Goal: Transaction & Acquisition: Download file/media

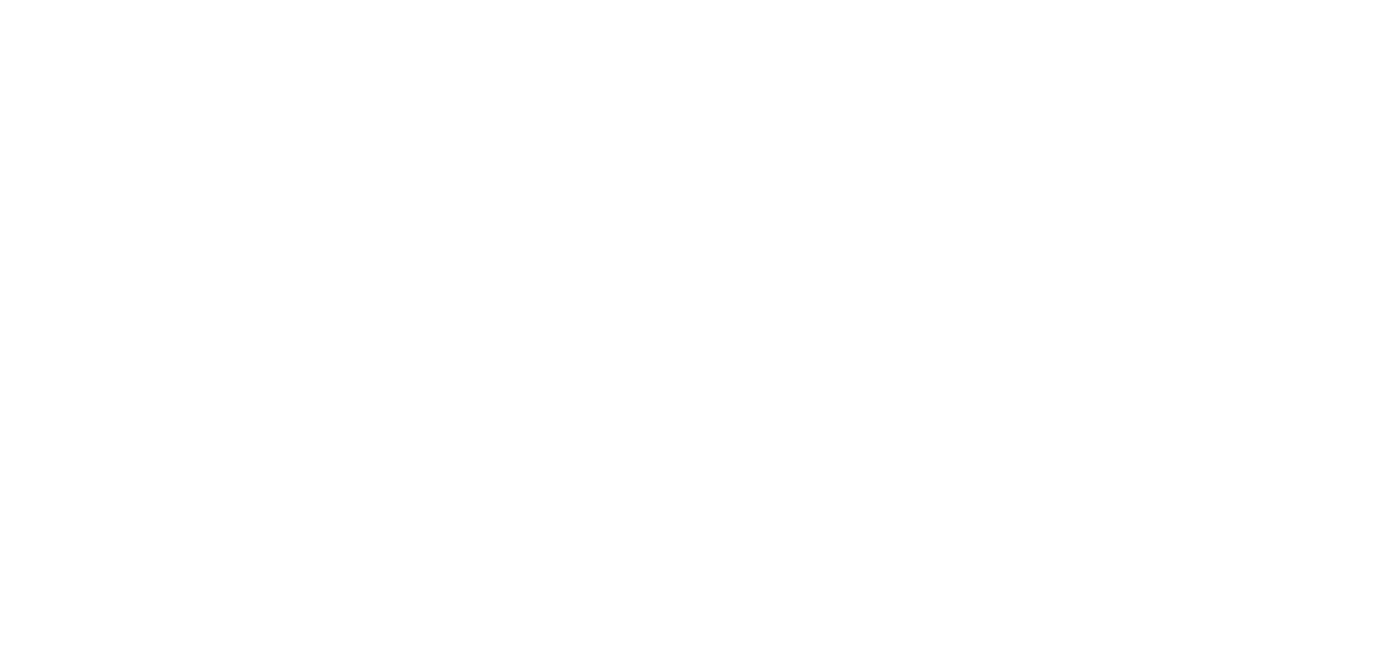
click at [1027, 0] on html at bounding box center [695, 0] width 1391 height 0
click at [540, 0] on html at bounding box center [695, 0] width 1391 height 0
click at [435, 0] on html at bounding box center [695, 0] width 1391 height 0
click at [335, 0] on html at bounding box center [695, 0] width 1391 height 0
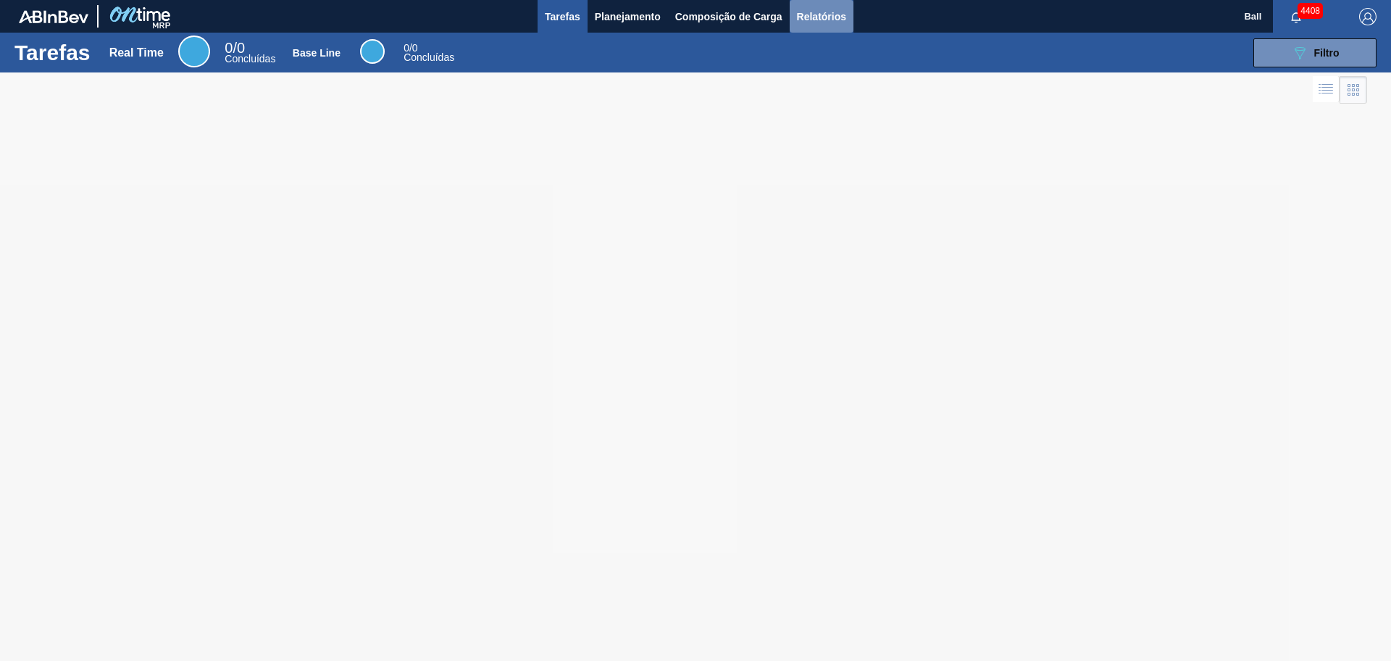
click at [827, 17] on span "Relatórios" at bounding box center [821, 16] width 49 height 17
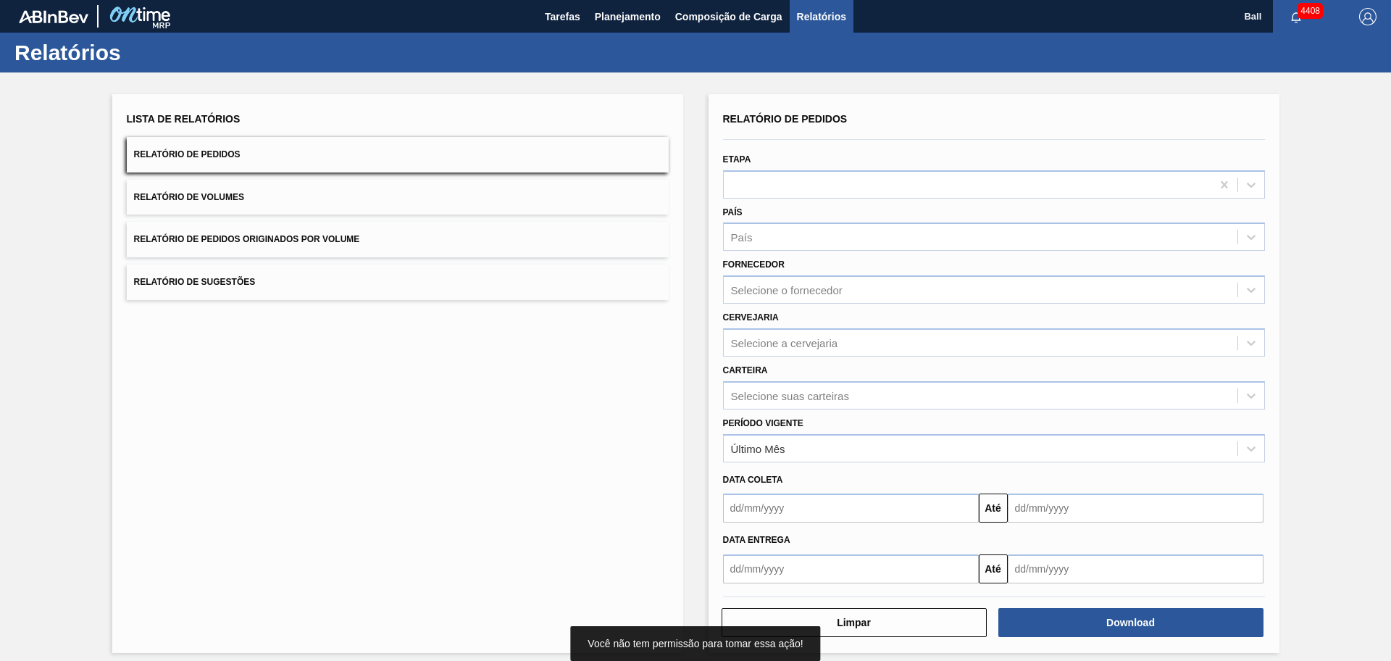
click at [249, 202] on button "Relatório de Volumes" at bounding box center [398, 197] width 542 height 35
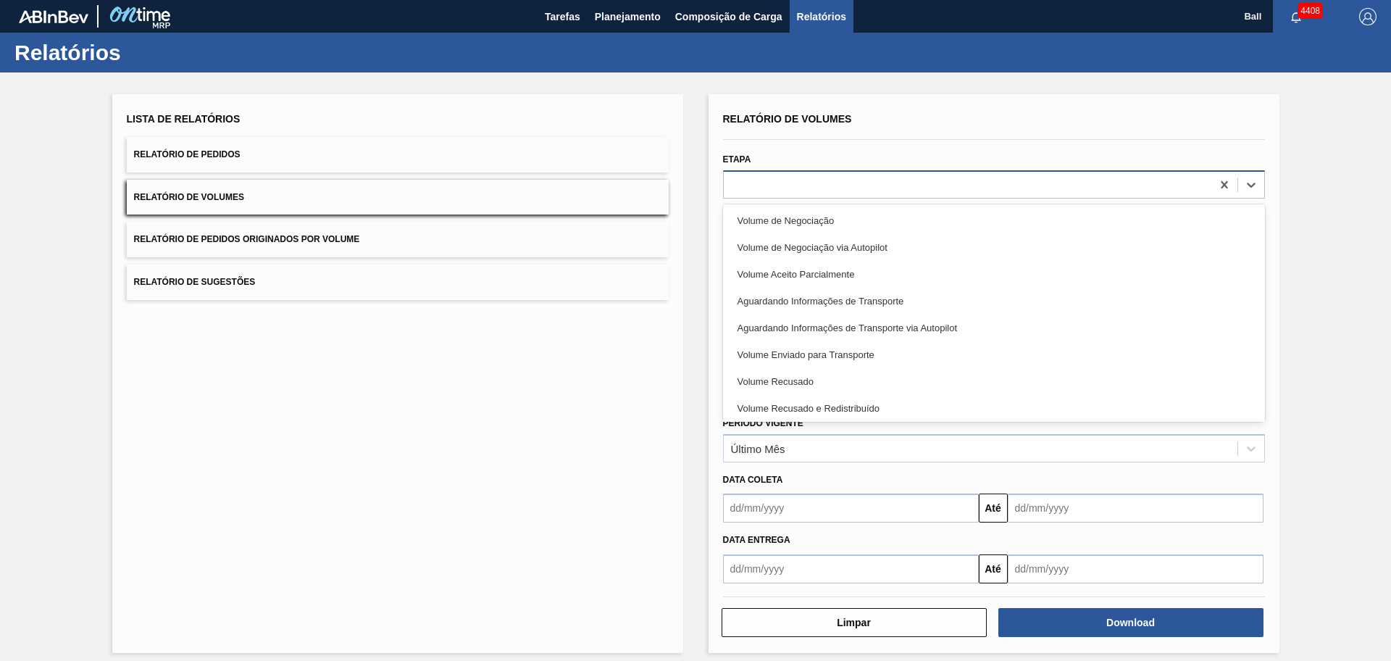
click at [816, 186] on div at bounding box center [968, 184] width 488 height 21
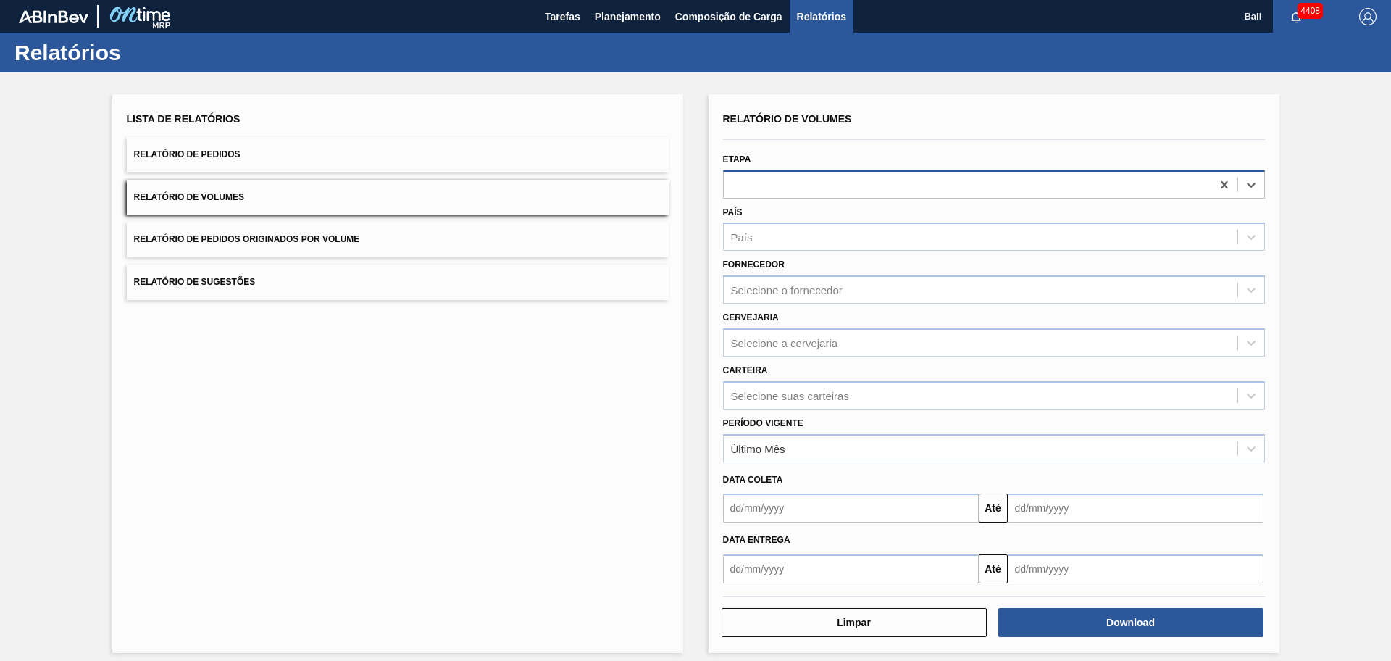
click at [816, 186] on div at bounding box center [968, 184] width 488 height 21
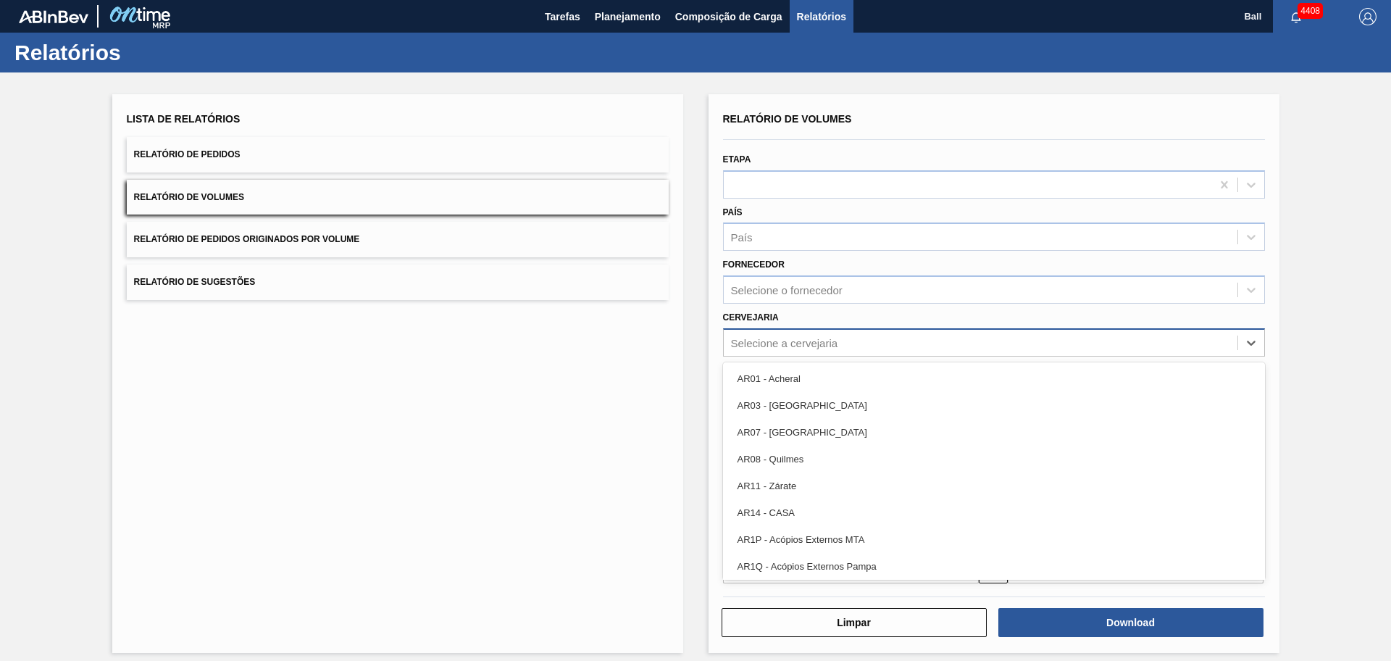
click at [780, 353] on div "Selecione a cervejaria" at bounding box center [981, 342] width 514 height 21
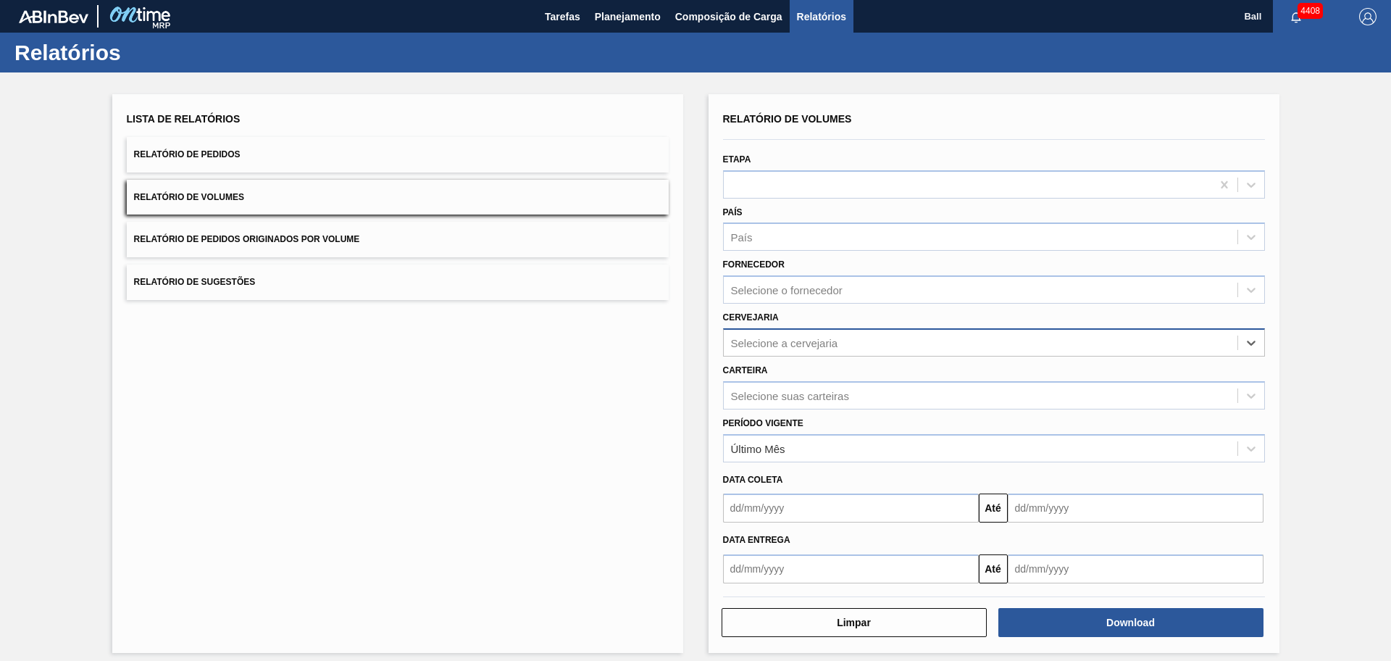
click at [780, 353] on div "Selecione a cervejaria" at bounding box center [981, 342] width 514 height 21
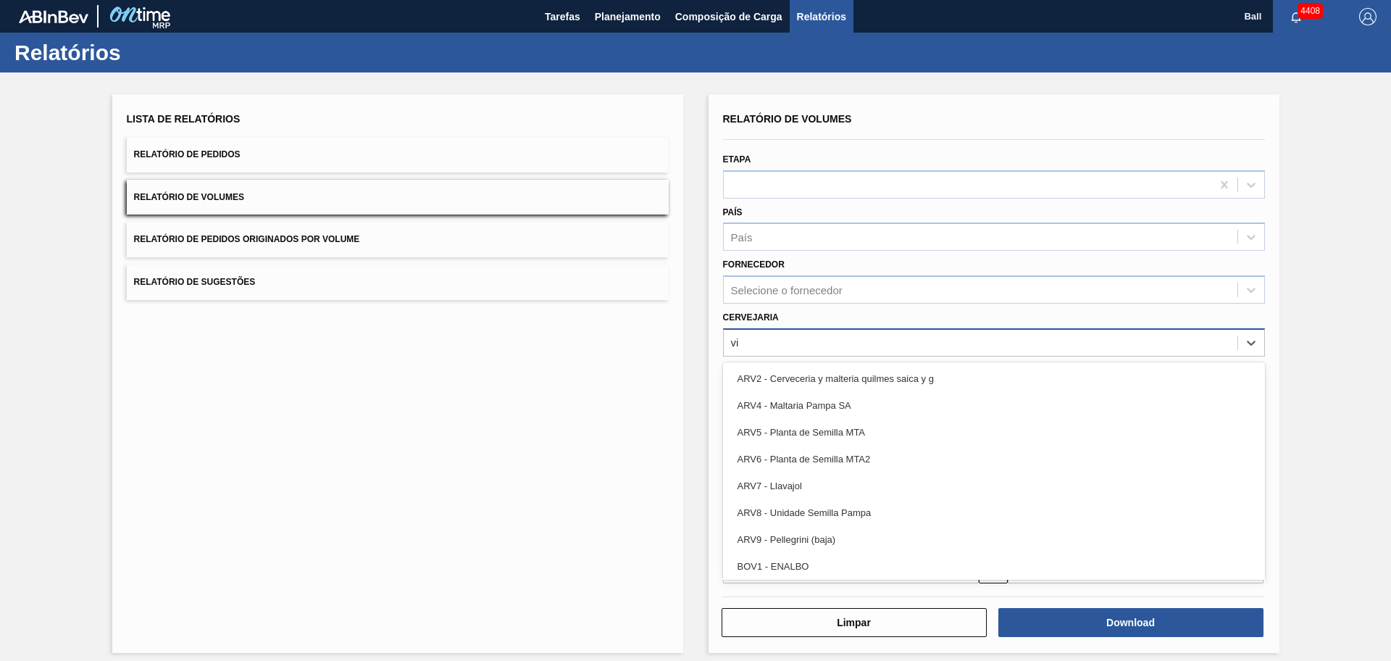
type input "via"
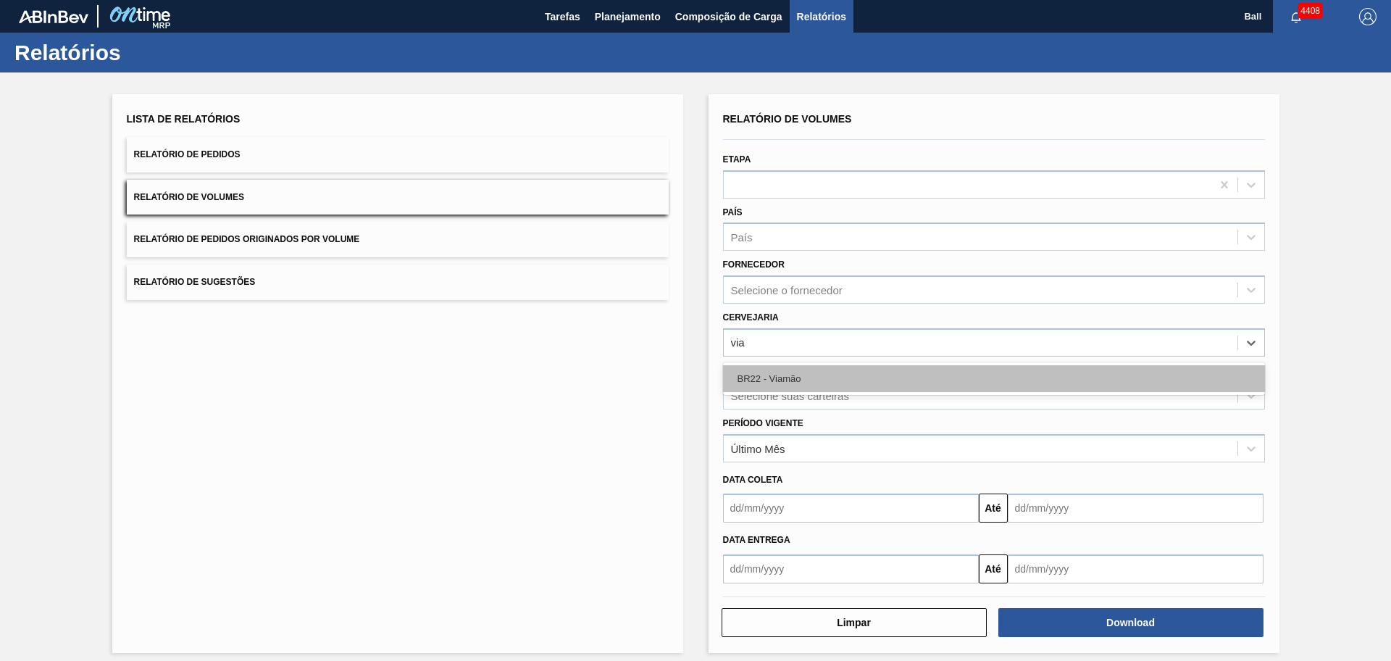
click at [794, 374] on div "BR22 - Viamão" at bounding box center [994, 378] width 542 height 27
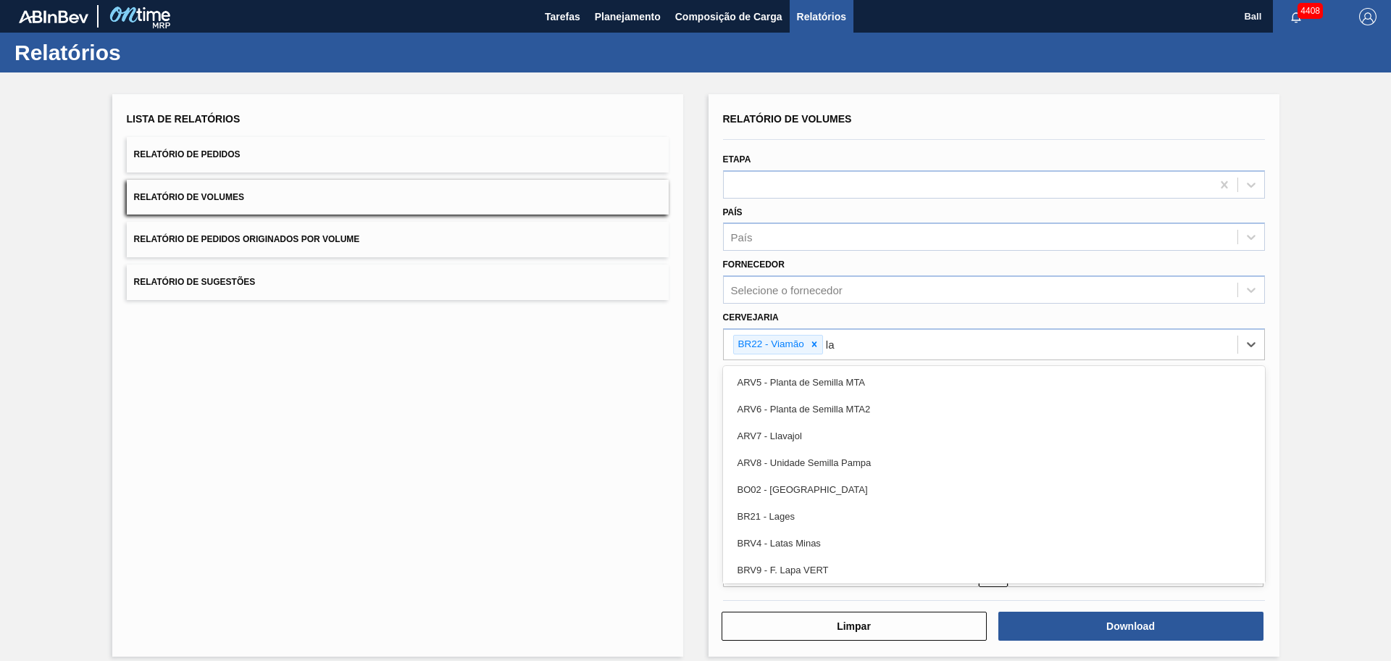
type input "lag"
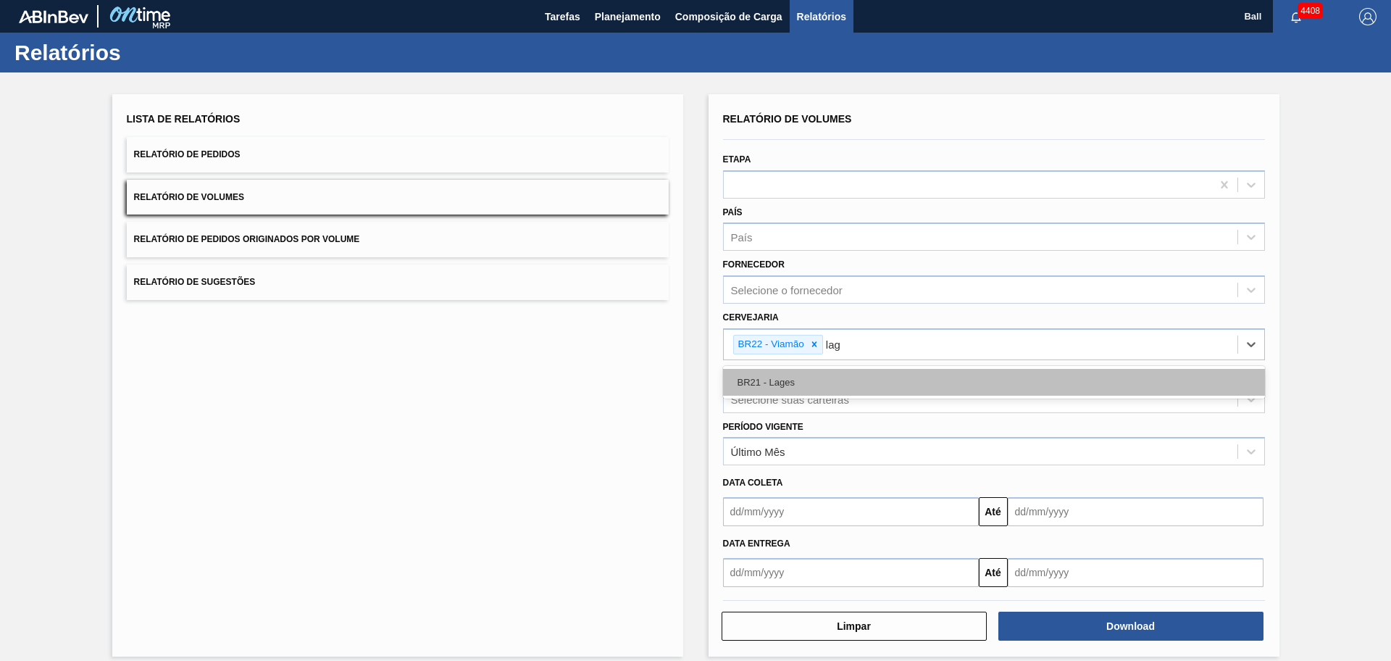
click at [804, 380] on div "BR21 - Lages" at bounding box center [994, 382] width 542 height 27
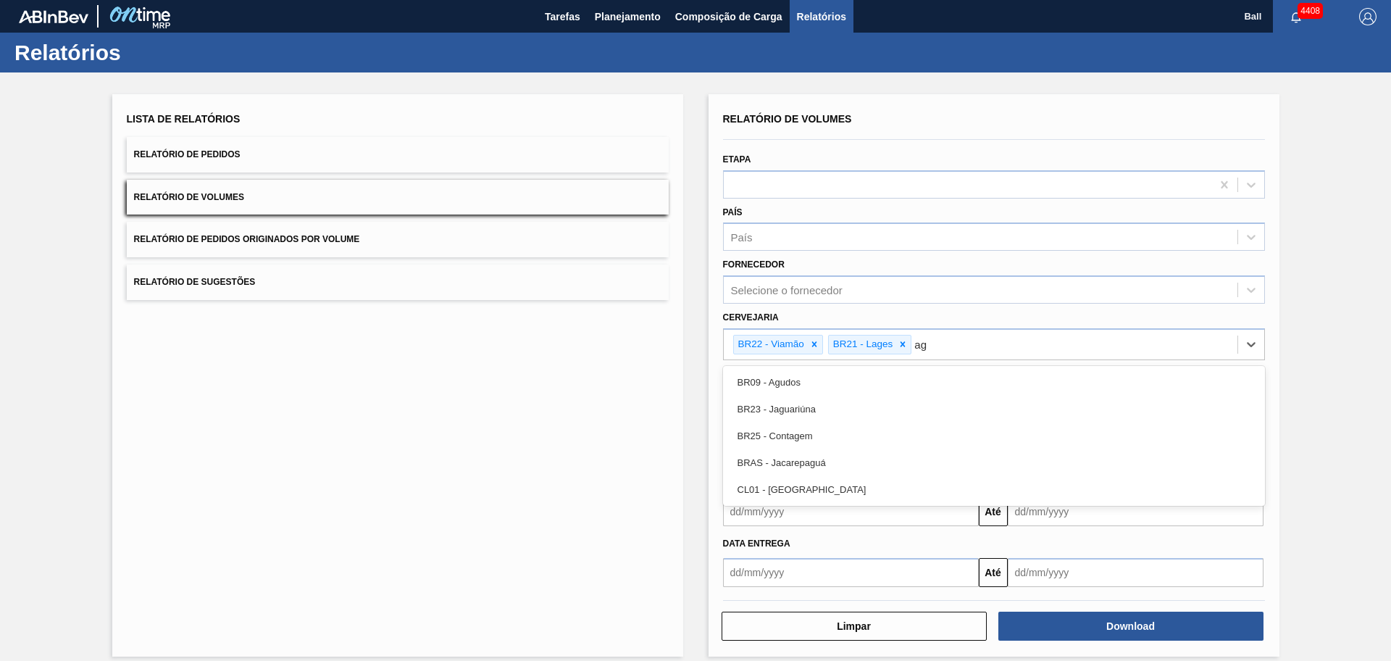
type input "agu"
click at [804, 380] on div "BR09 - Agudos" at bounding box center [994, 382] width 542 height 27
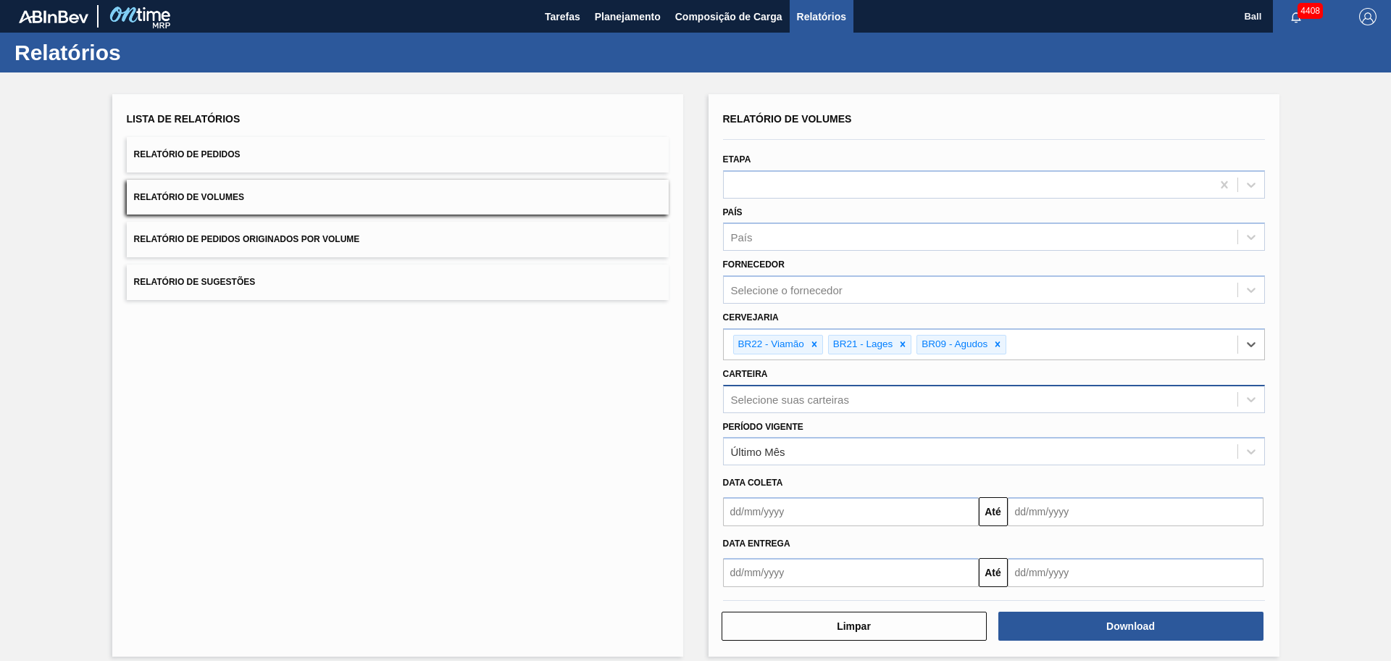
click at [993, 398] on div "Selecione suas carteiras" at bounding box center [981, 398] width 514 height 21
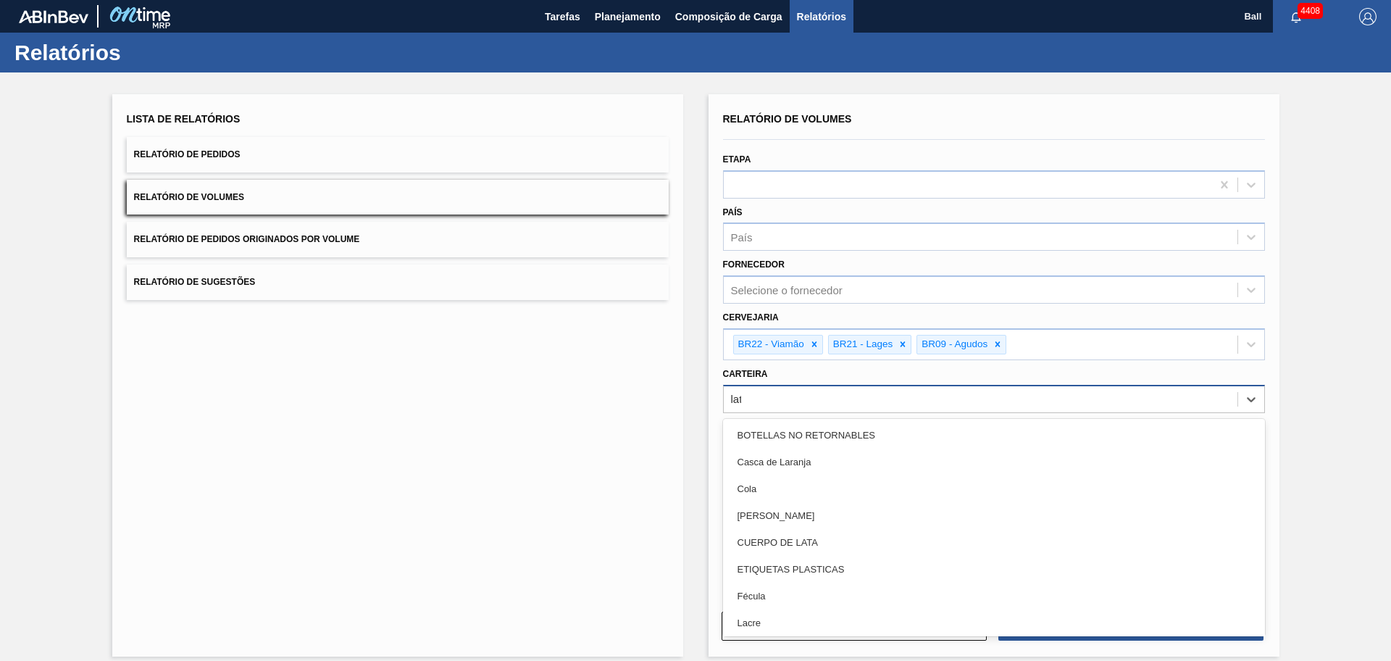
type input "lata"
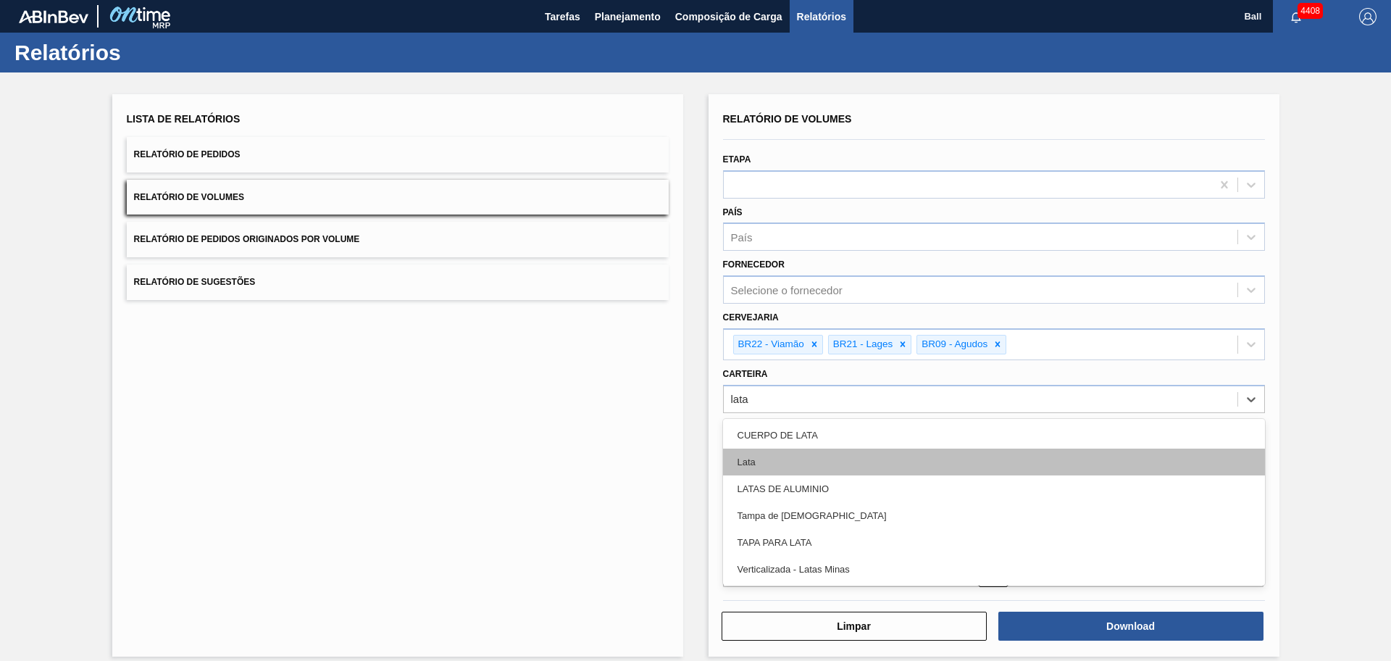
click at [954, 460] on div "Lata" at bounding box center [994, 461] width 542 height 27
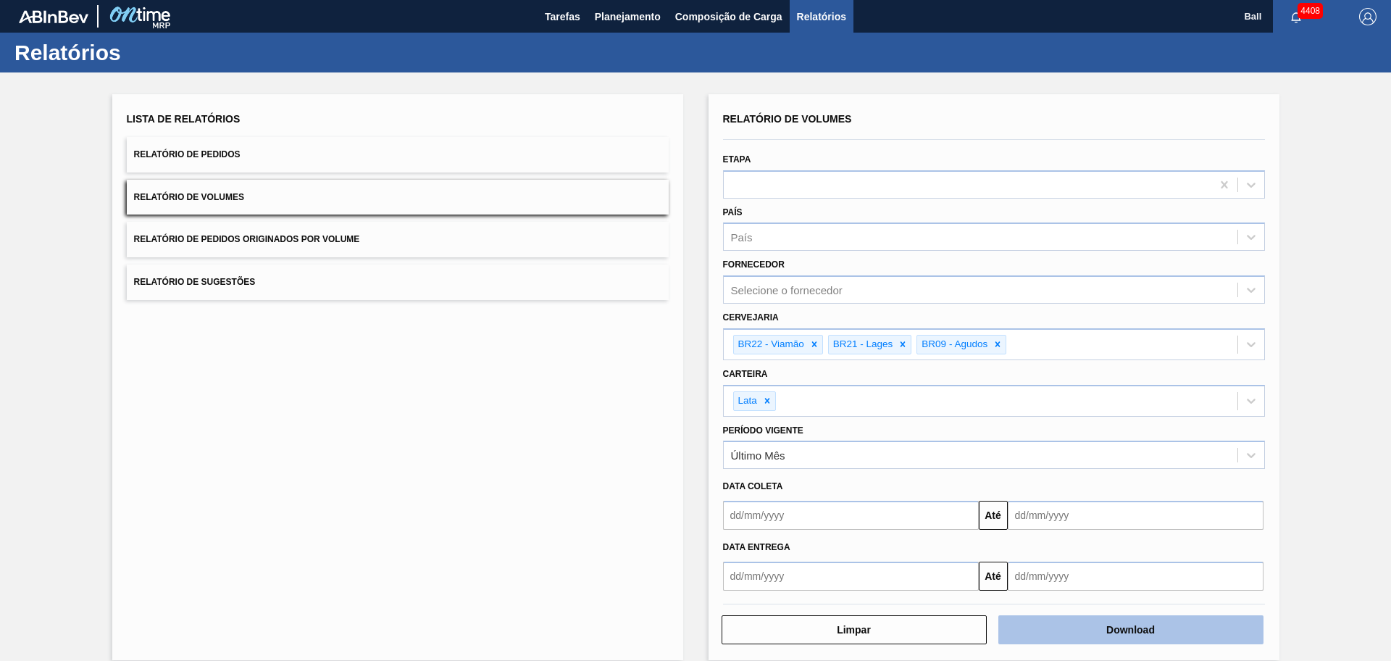
click at [1078, 619] on button "Download" at bounding box center [1130, 629] width 265 height 29
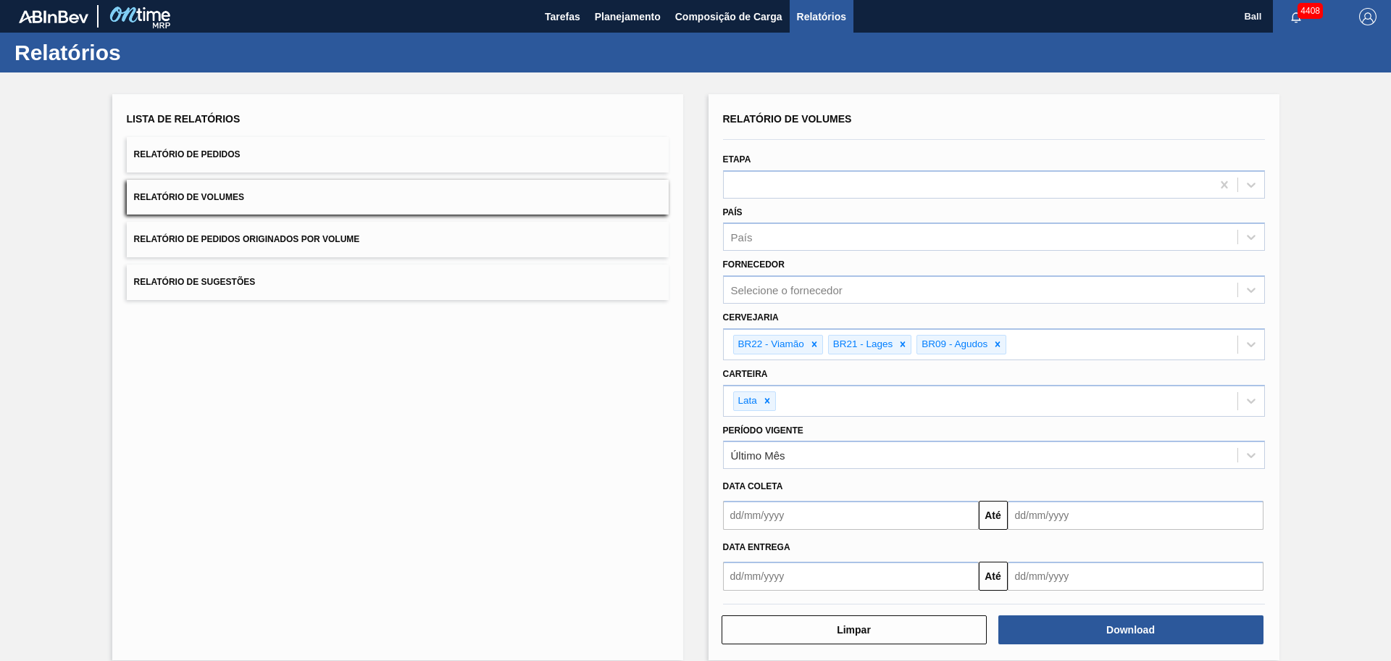
click at [324, 568] on div "Lista de Relatórios Relatório de Pedidos Relatório de Volumes Relatório de Pedi…" at bounding box center [397, 377] width 571 height 566
click at [389, 159] on button "Relatório de Pedidos" at bounding box center [398, 154] width 542 height 35
